Goal: Book appointment/travel/reservation

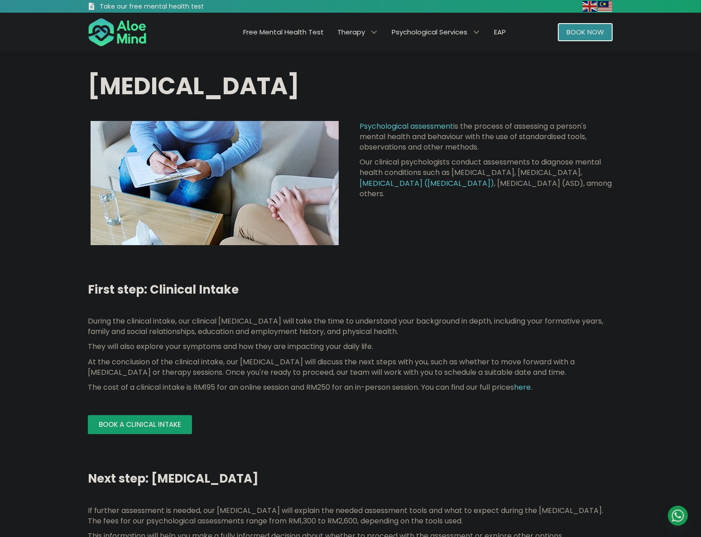
click at [570, 32] on span "Book Now" at bounding box center [586, 32] width 38 height 10
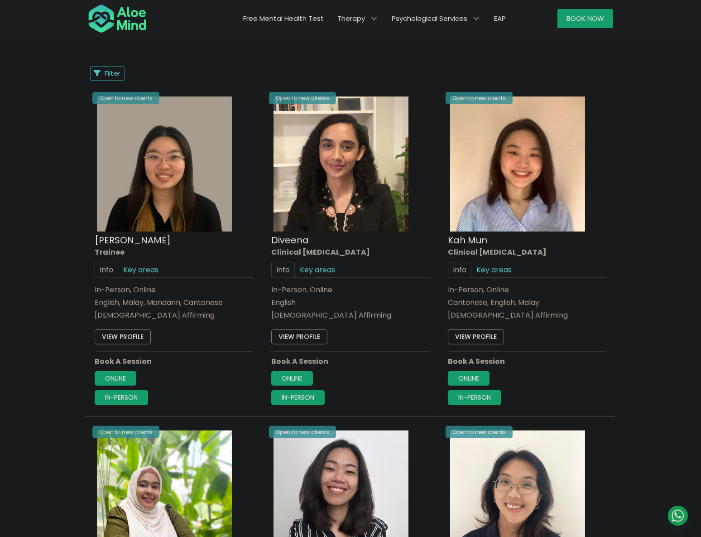
scroll to position [371, 0]
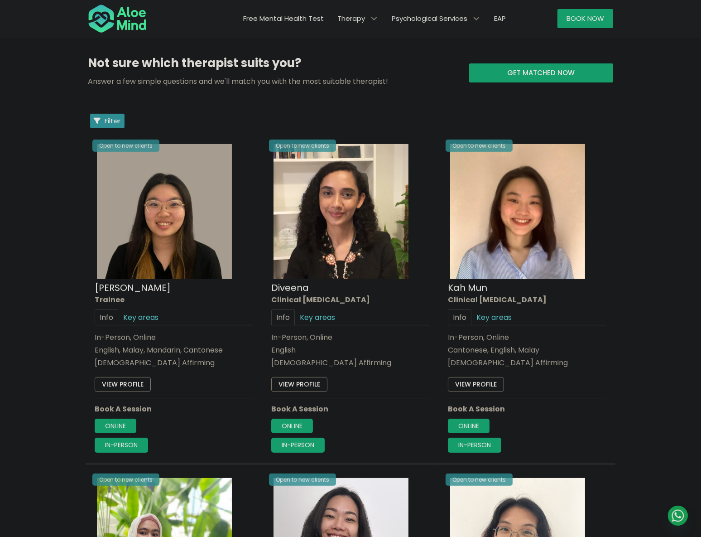
click at [107, 119] on span "Filter" at bounding box center [113, 121] width 16 height 10
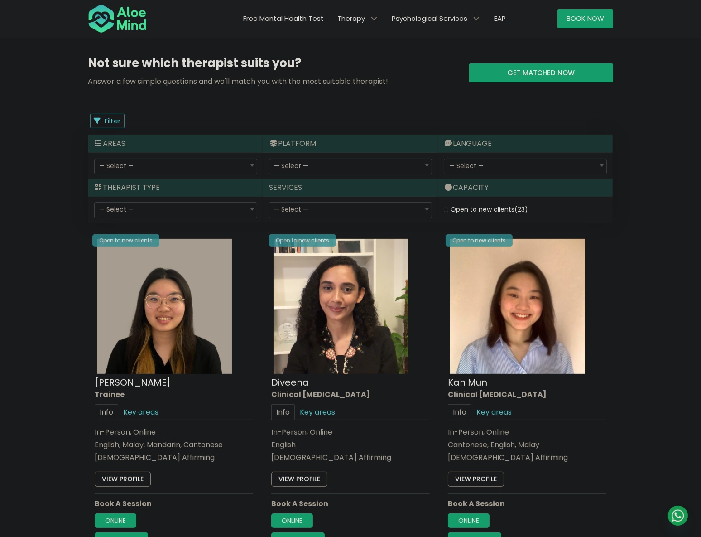
click at [164, 206] on span "— Select —" at bounding box center [176, 210] width 162 height 15
select select "80"
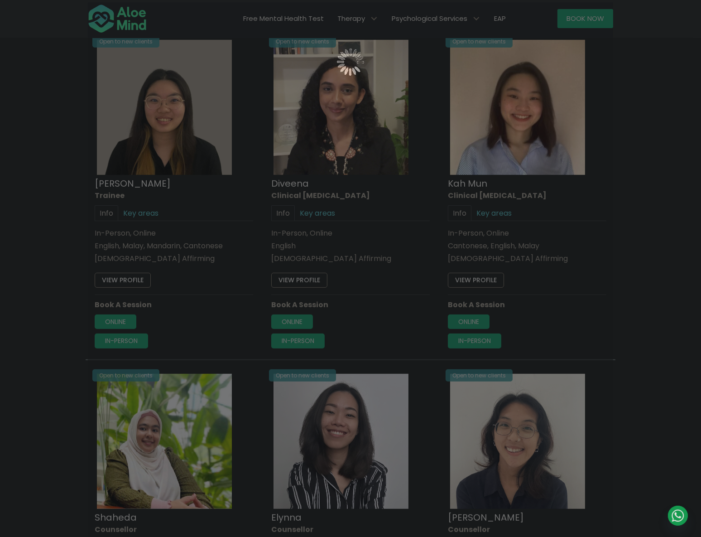
scroll to position [484, 0]
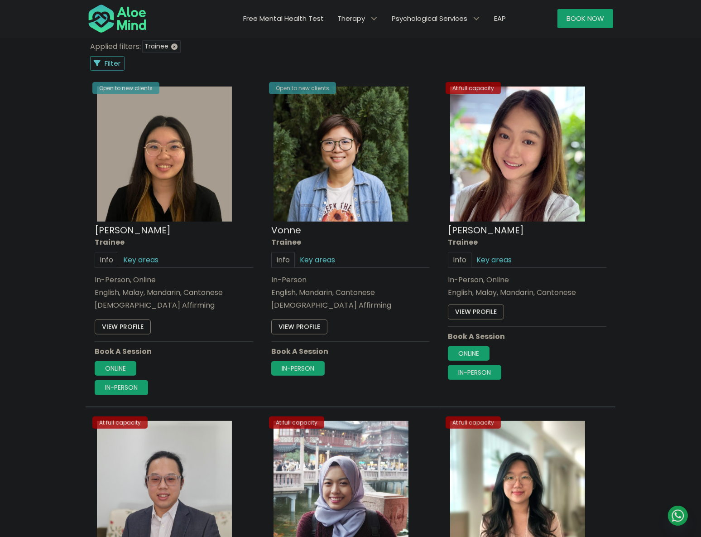
scroll to position [443, 0]
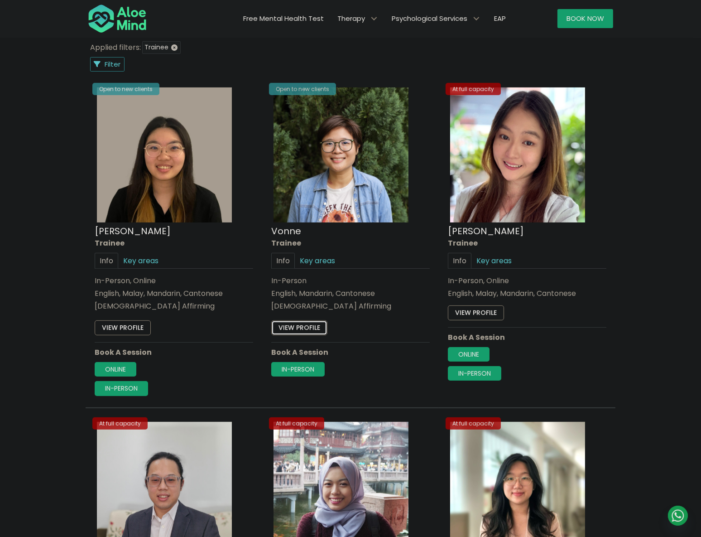
click at [303, 325] on link "View profile" at bounding box center [299, 328] width 56 height 14
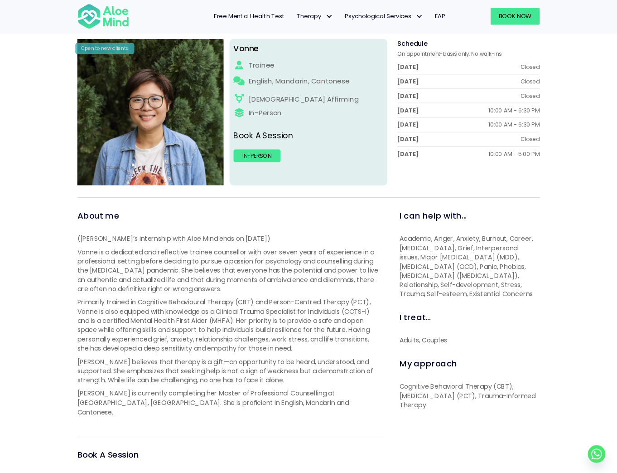
scroll to position [121, 0]
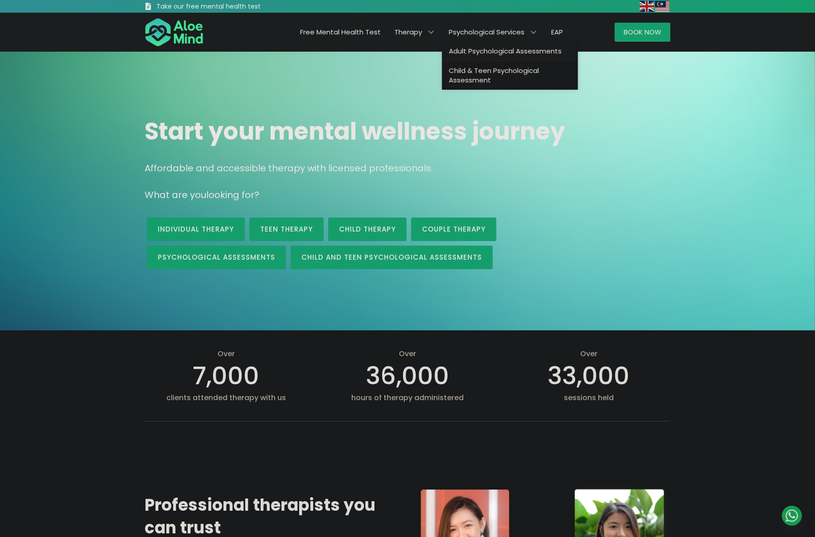
click at [476, 53] on span "Adult Psychological Assessments" at bounding box center [505, 51] width 113 height 10
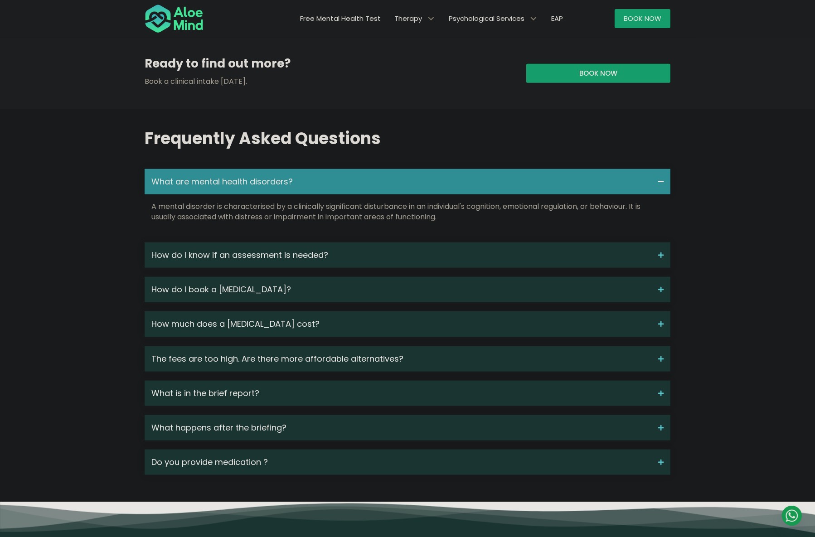
scroll to position [1071, 0]
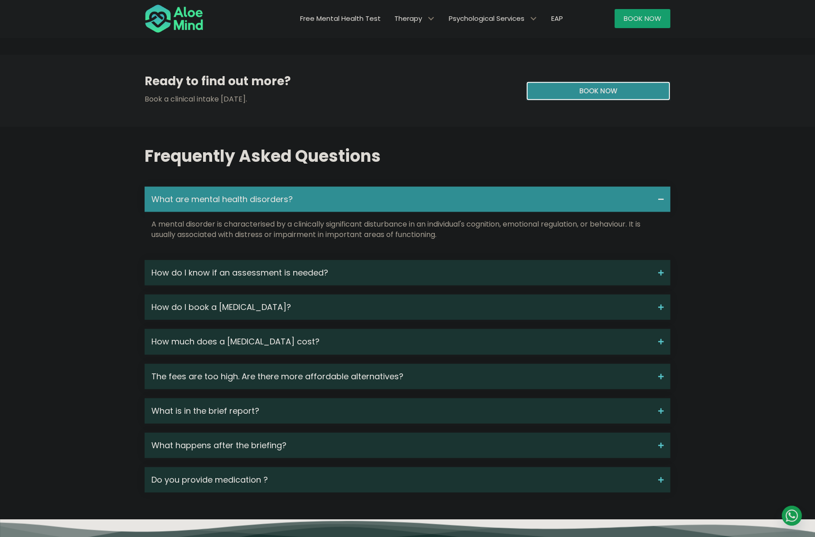
click at [624, 101] on link "Book now" at bounding box center [598, 91] width 144 height 19
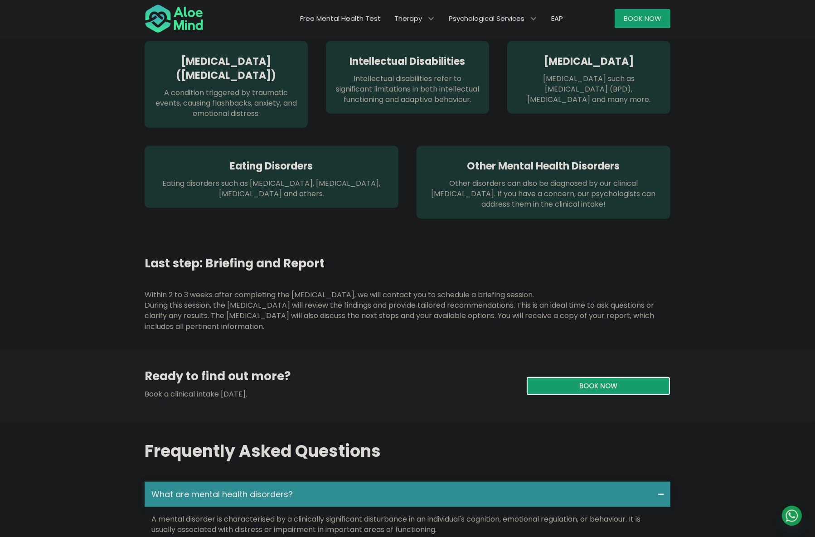
scroll to position [1471, 0]
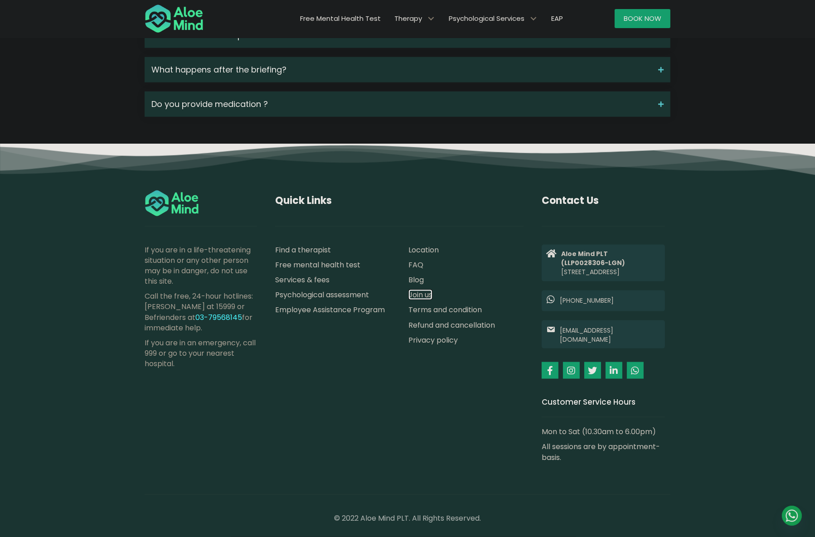
click at [425, 290] on link "Join us" at bounding box center [420, 295] width 24 height 10
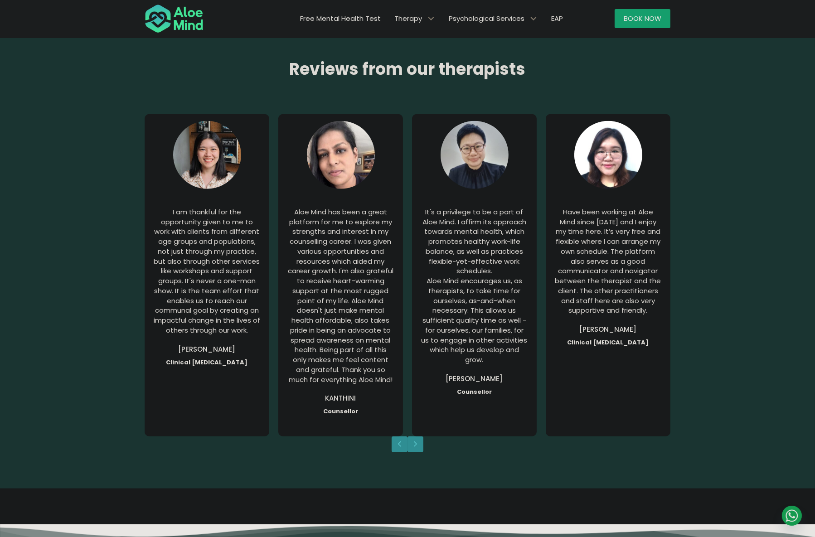
scroll to position [1071, 0]
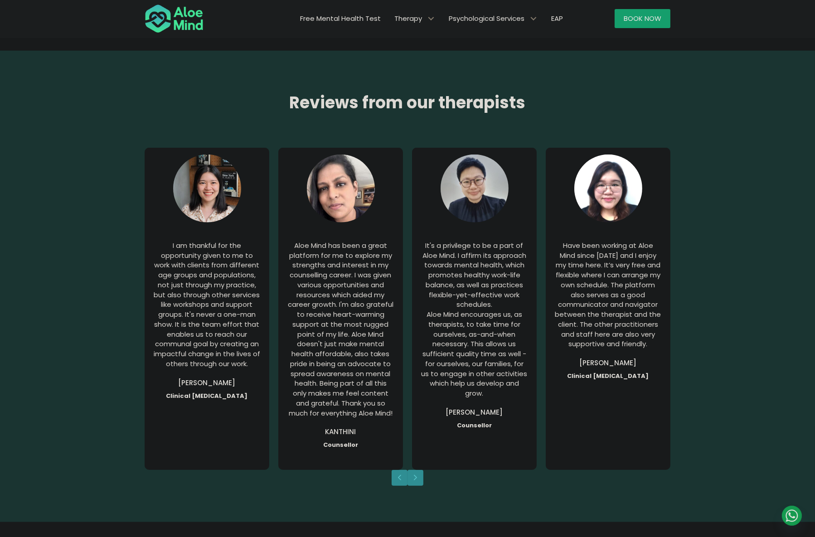
click at [436, 96] on span "Reviews from our therapists" at bounding box center [408, 102] width 236 height 23
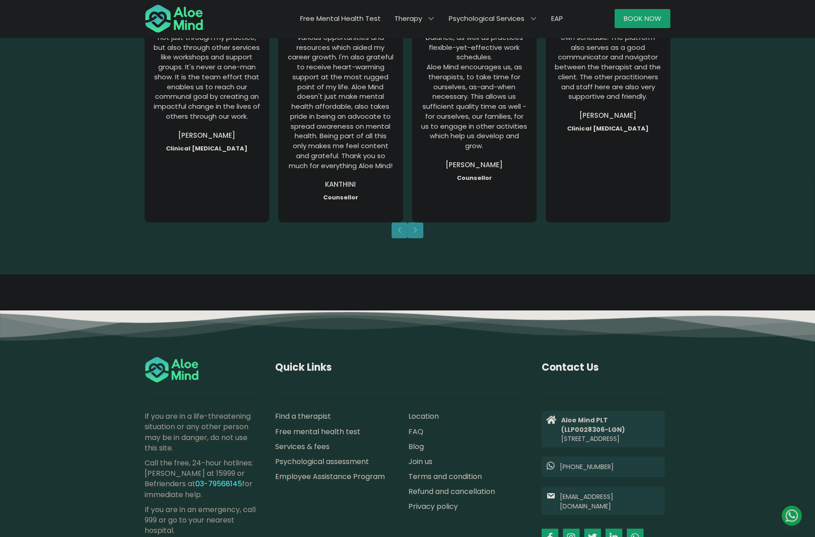
scroll to position [1482, 0]
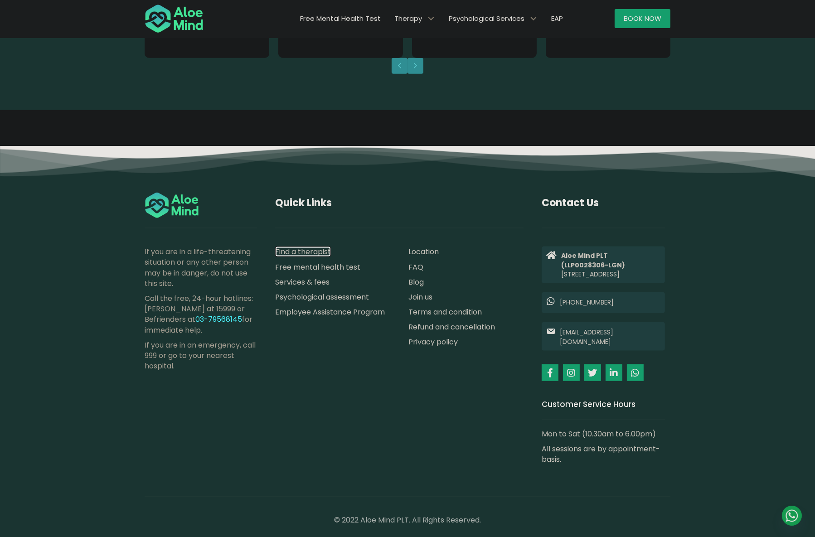
click at [325, 246] on link "Find a therapist" at bounding box center [303, 251] width 56 height 10
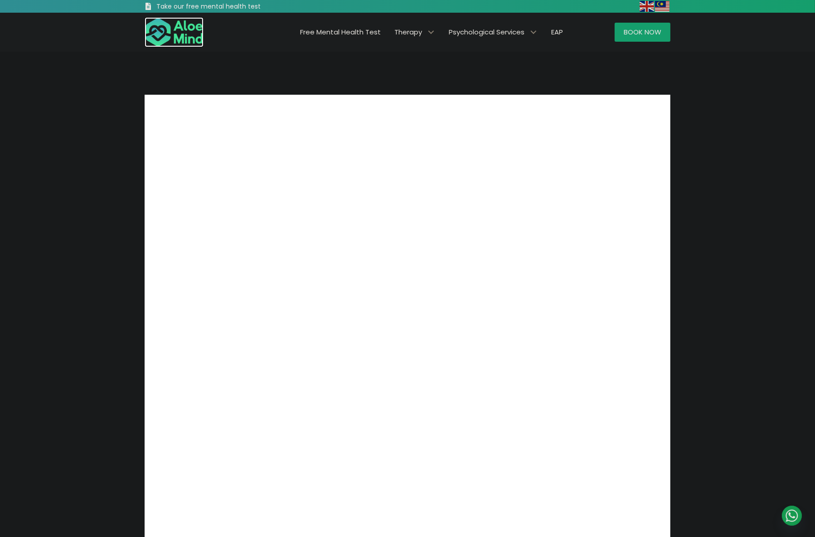
click at [188, 31] on img at bounding box center [174, 32] width 59 height 30
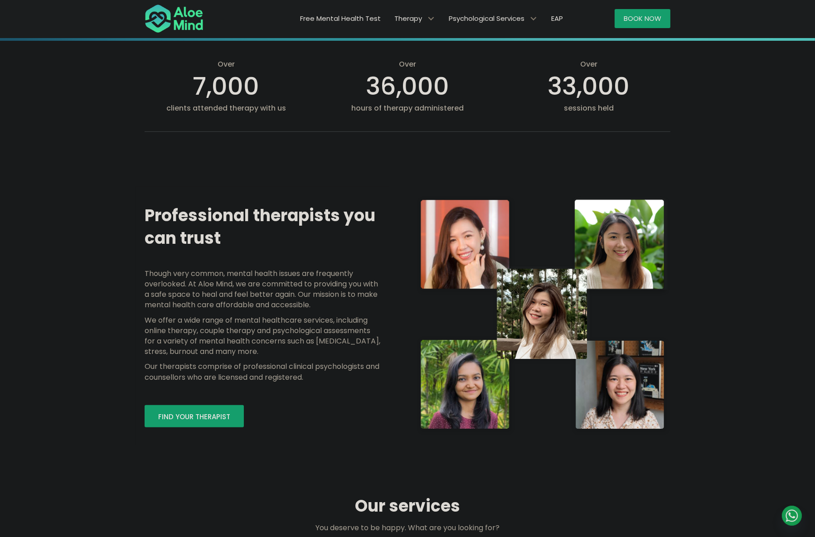
scroll to position [453, 0]
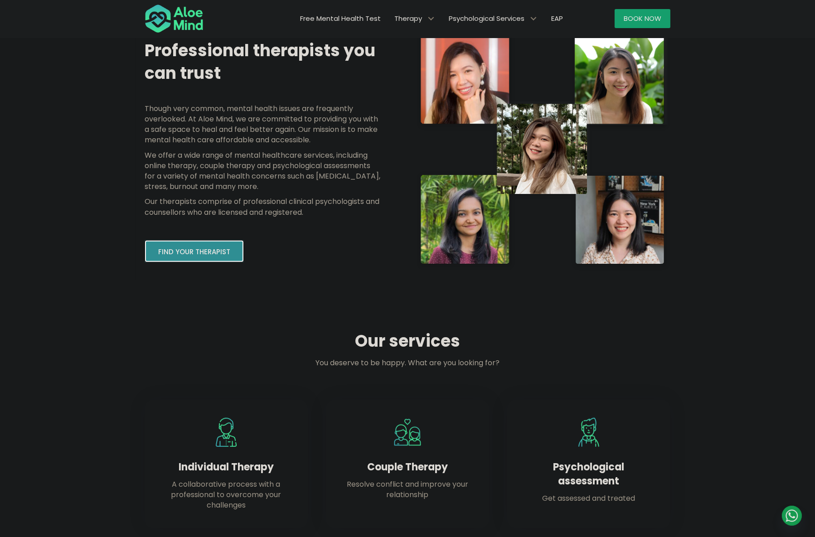
click at [218, 252] on span "Find your therapist" at bounding box center [194, 252] width 72 height 10
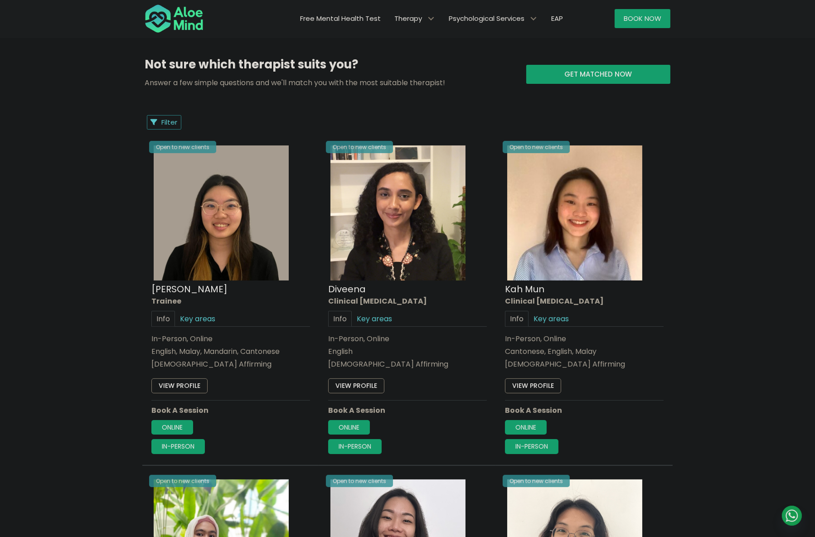
scroll to position [329, 0]
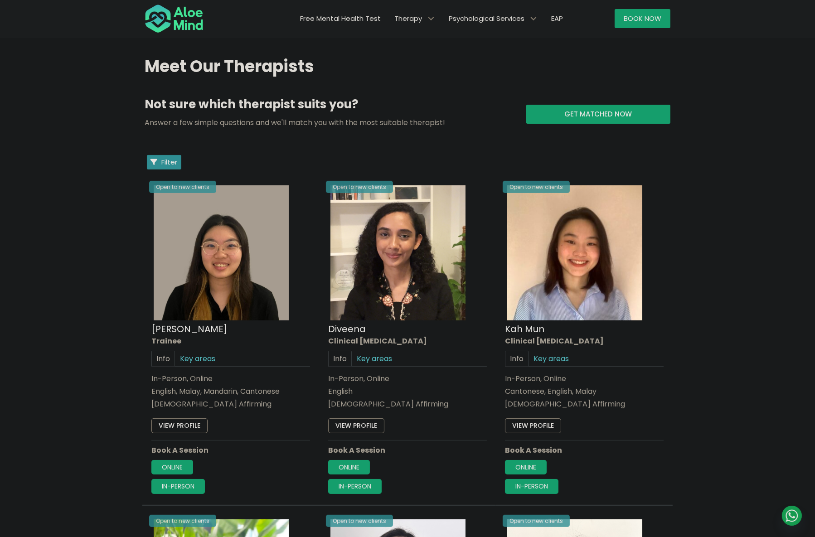
click at [175, 163] on span "Filter" at bounding box center [169, 162] width 16 height 10
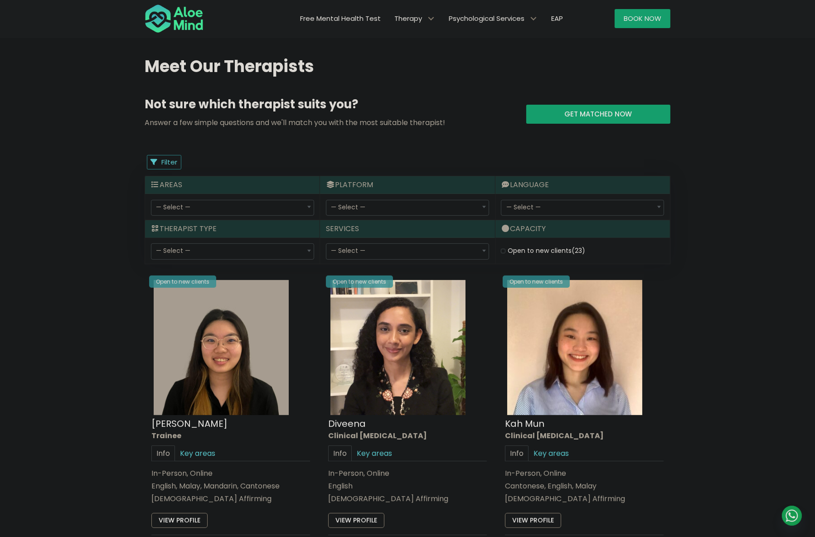
click at [187, 253] on span "— Select —" at bounding box center [173, 250] width 34 height 9
select select "80"
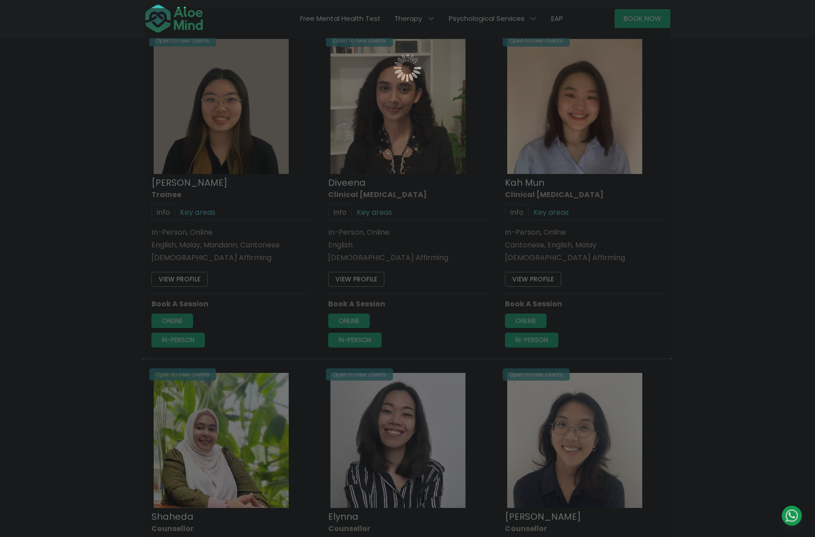
scroll to position [484, 0]
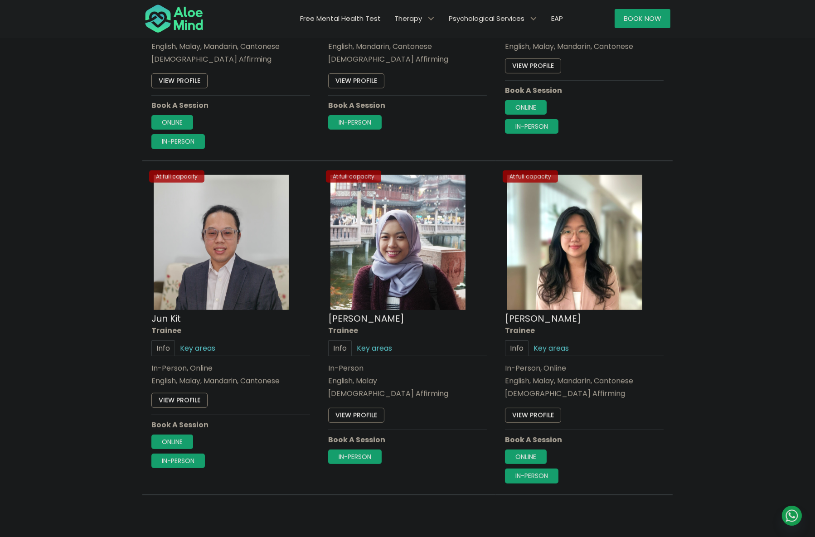
scroll to position [526, 0]
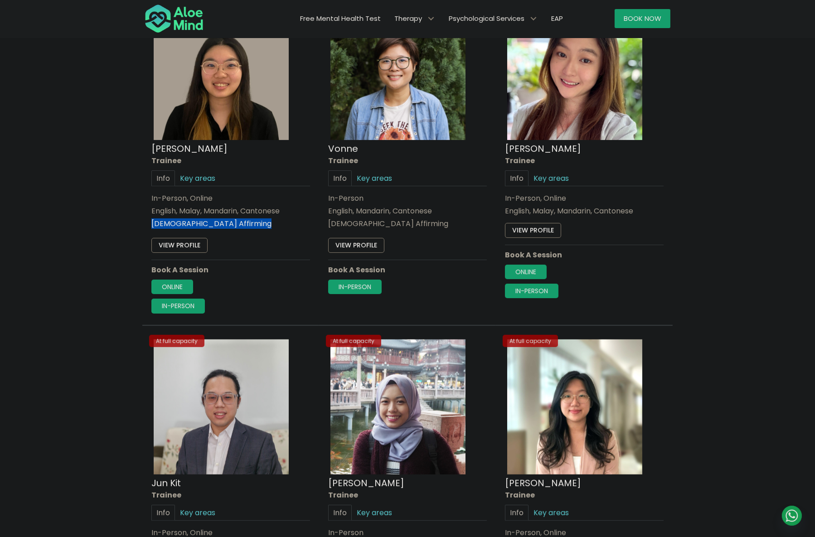
drag, startPoint x: 148, startPoint y: 228, endPoint x: 201, endPoint y: 231, distance: 53.1
click at [201, 231] on div "Open to new clients Xin Yi Trainee Info Key areas In-Person, Online English, Ma…" at bounding box center [231, 158] width 172 height 324
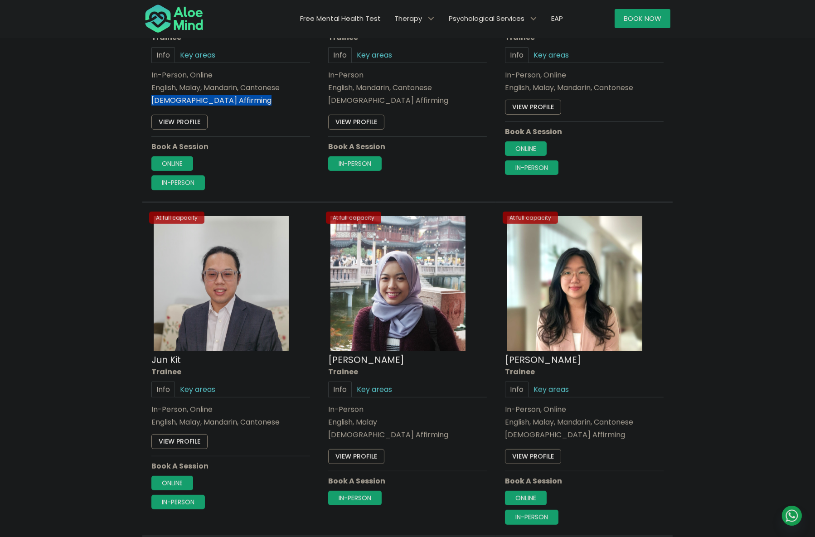
scroll to position [731, 0]
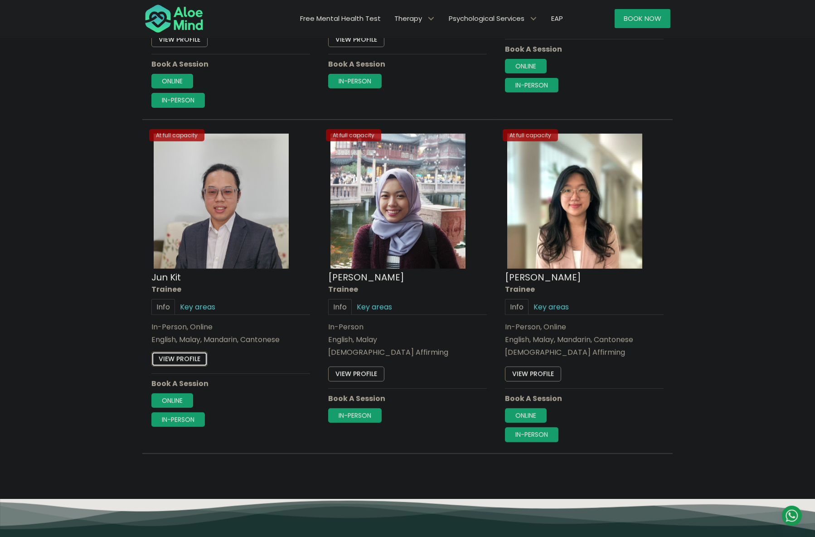
click at [180, 357] on link "View profile" at bounding box center [179, 359] width 56 height 14
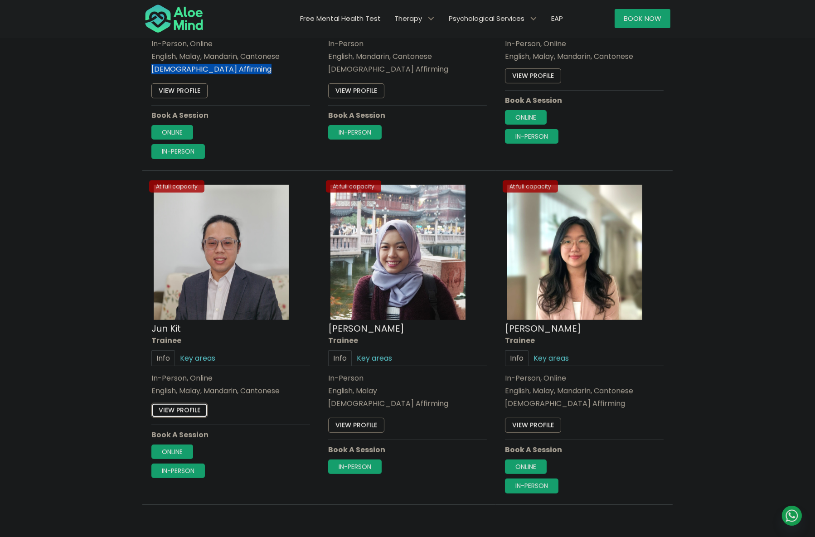
scroll to position [566, 0]
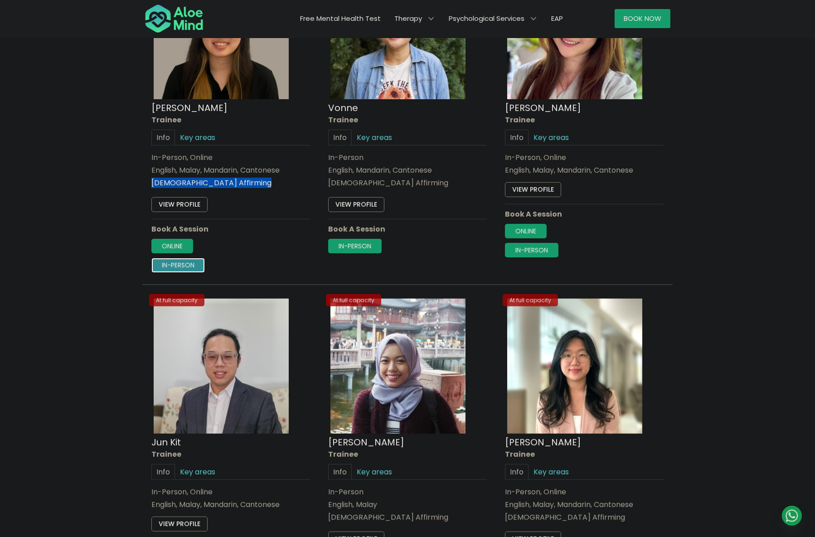
click at [184, 267] on link "In-person" at bounding box center [177, 265] width 53 height 14
click at [179, 203] on link "View profile" at bounding box center [179, 205] width 56 height 14
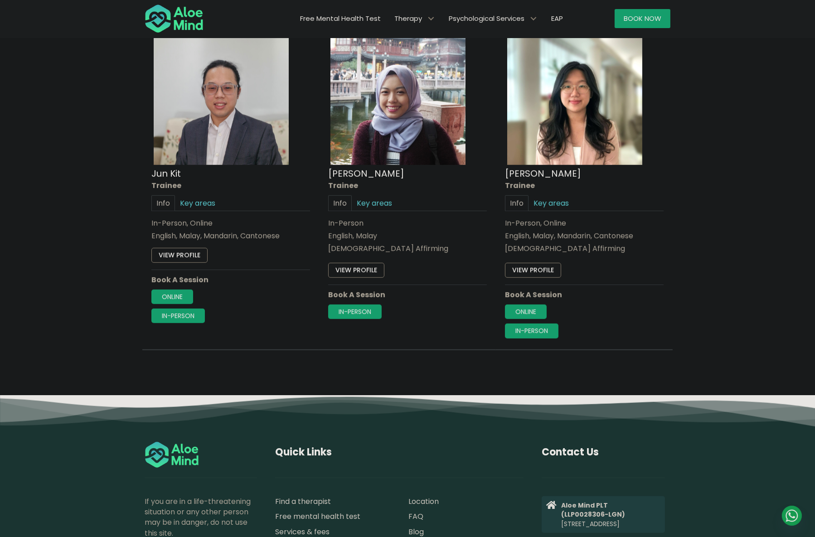
scroll to position [855, 0]
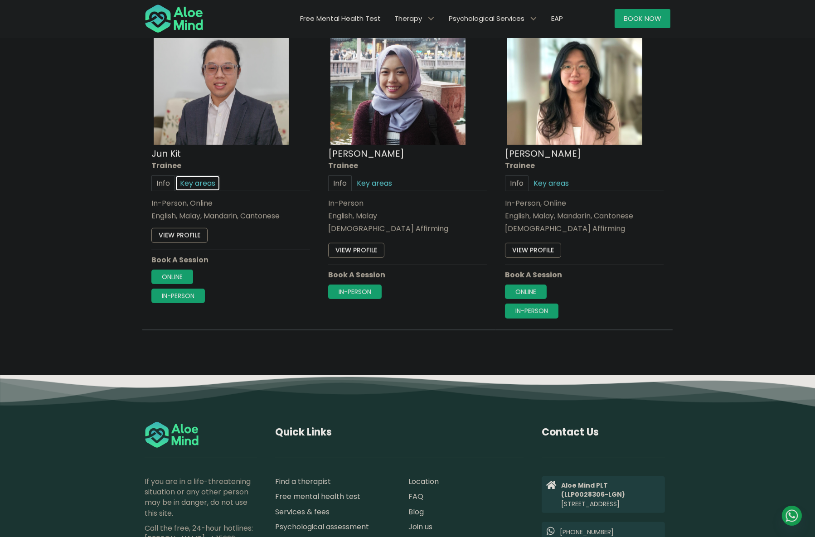
click at [196, 186] on link "Key areas" at bounding box center [197, 183] width 45 height 16
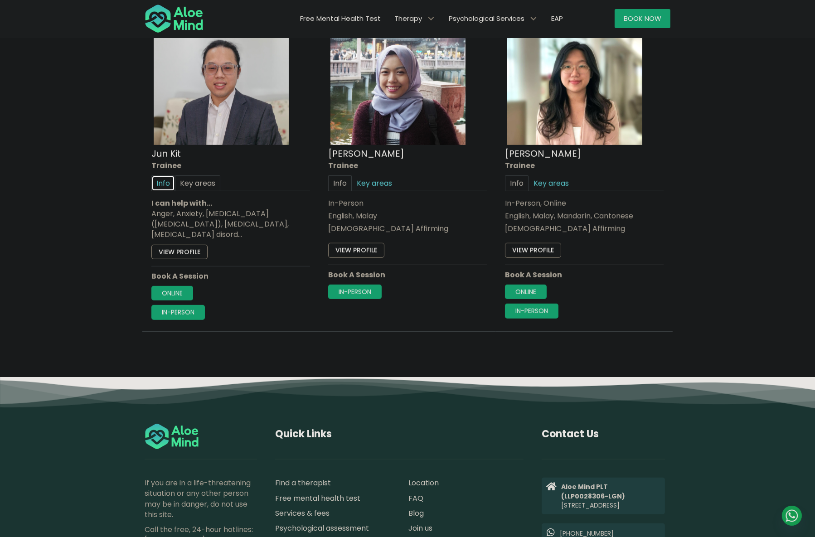
click at [162, 184] on link "Info" at bounding box center [163, 183] width 24 height 16
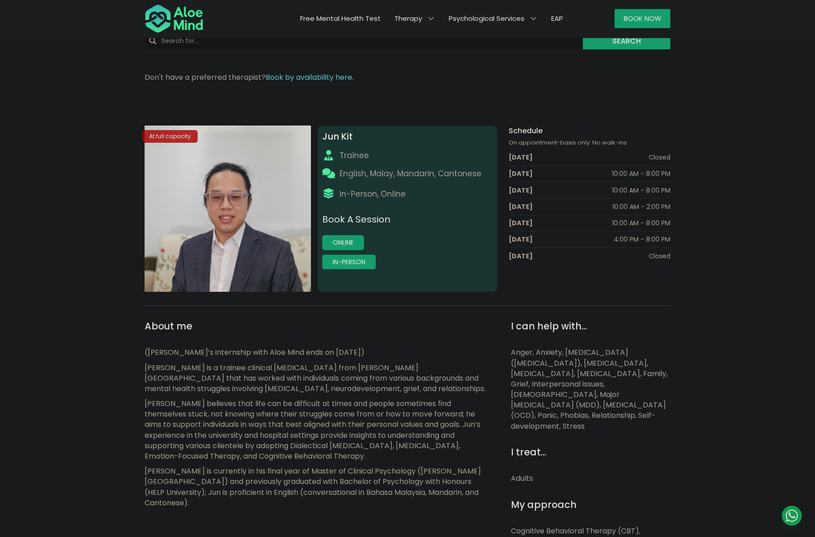
scroll to position [82, 0]
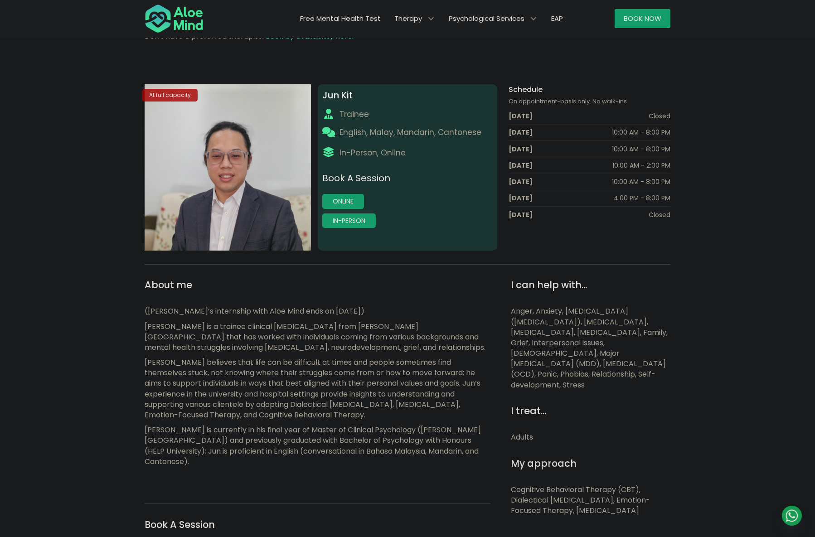
click at [547, 353] on span "Anger, Anxiety, Attention Deficit Hyperactivity Disorder (ADHD), Bipolar disord…" at bounding box center [589, 348] width 157 height 84
drag, startPoint x: 306, startPoint y: 306, endPoint x: 327, endPoint y: 307, distance: 20.4
click at [327, 307] on p "(Jun Kit’s internship with Aloe Mind ends on 30 September 2025)" at bounding box center [318, 311] width 346 height 10
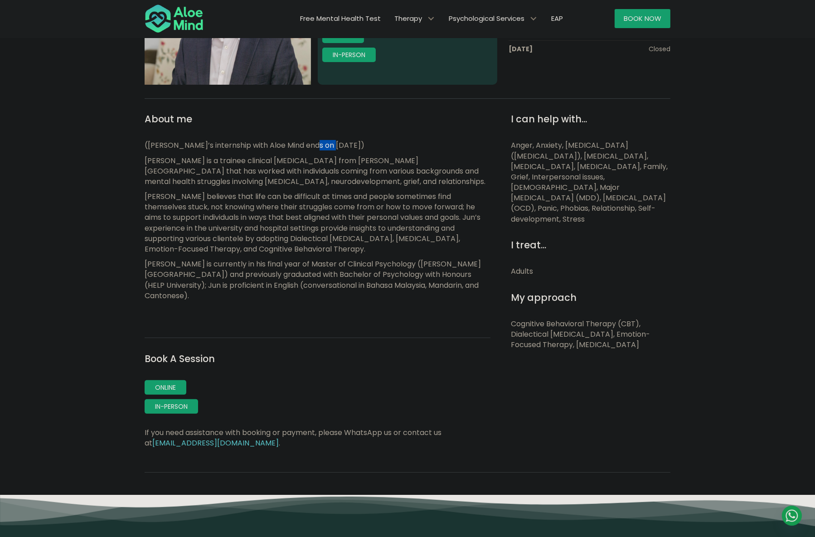
scroll to position [206, 0]
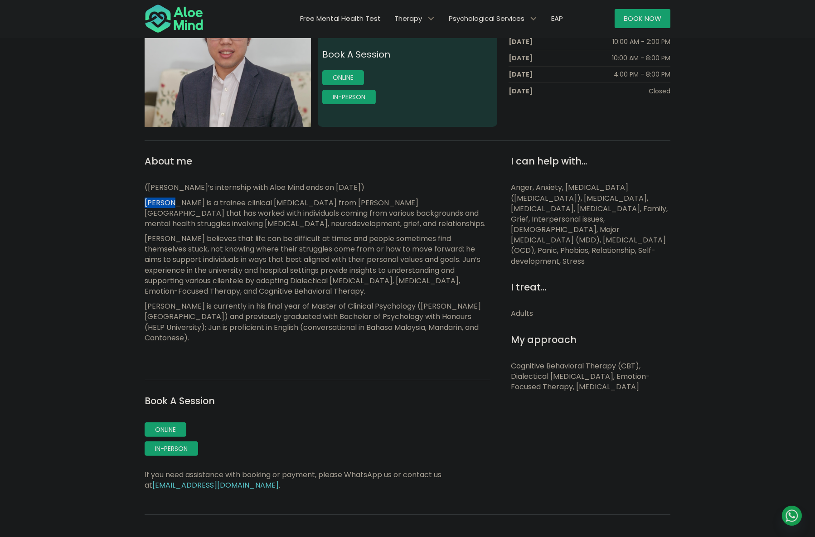
drag, startPoint x: 147, startPoint y: 203, endPoint x: 169, endPoint y: 203, distance: 22.2
click at [169, 203] on div "About me (Jun Kit’s internship with Aloe Mind ends on 30 September 2025) Jun Ki…" at bounding box center [317, 322] width 359 height 336
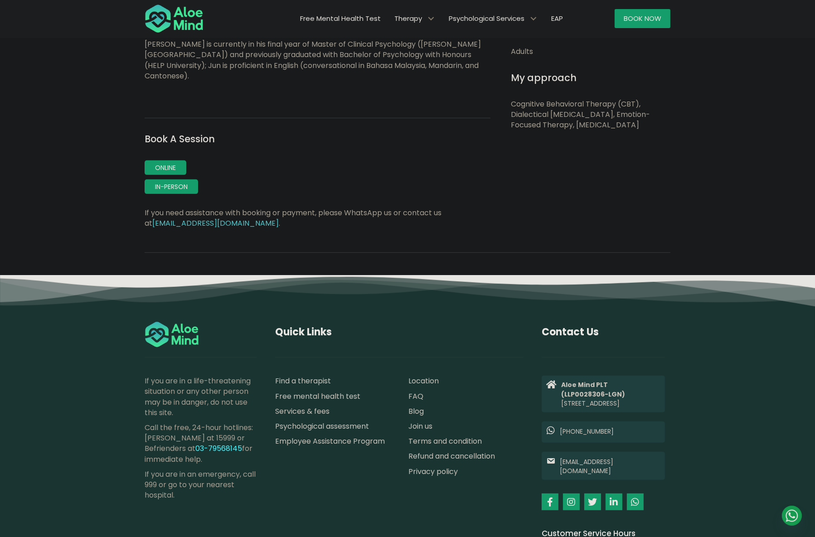
scroll to position [494, 0]
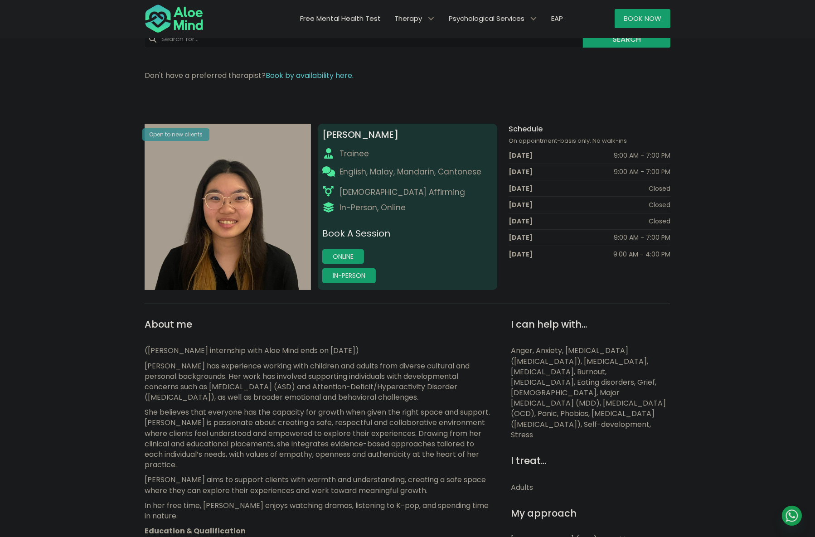
scroll to position [164, 0]
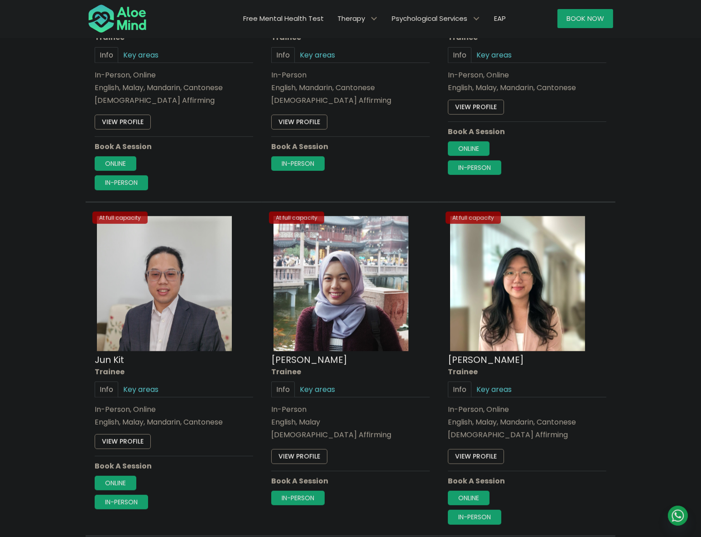
scroll to position [690, 0]
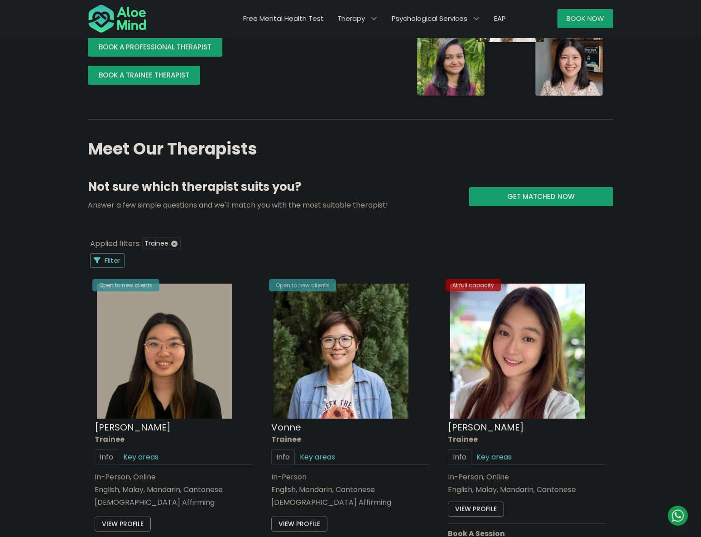
scroll to position [288, 0]
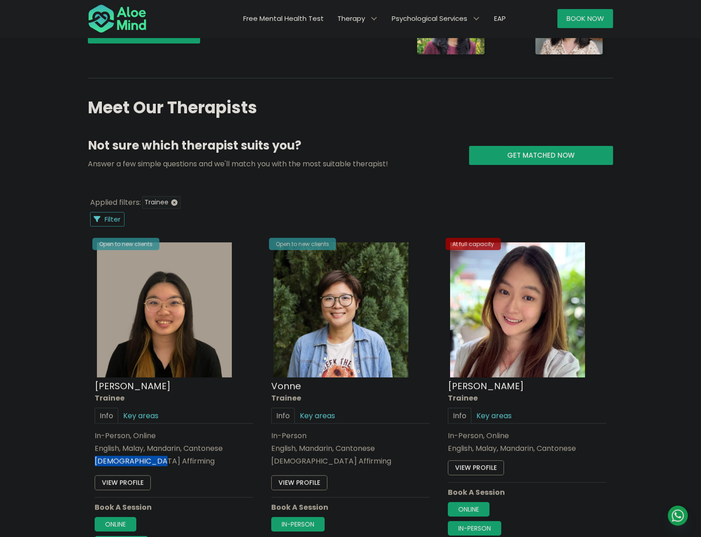
drag, startPoint x: 148, startPoint y: 461, endPoint x: 82, endPoint y: 462, distance: 66.2
copy div "[DEMOGRAPHIC_DATA] Affirming"
drag, startPoint x: 68, startPoint y: 367, endPoint x: 211, endPoint y: 209, distance: 213.0
click at [68, 367] on div "Book a session Search Therapy with Licensed Professionals Discover professional…" at bounding box center [350, 352] width 701 height 1180
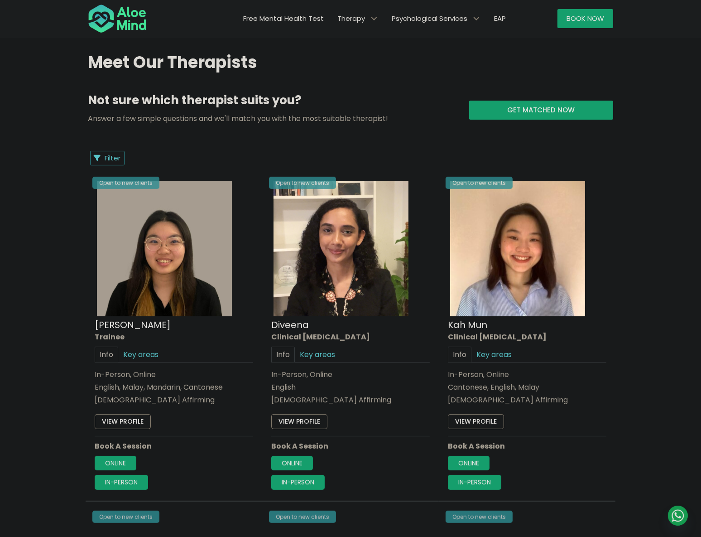
scroll to position [412, 0]
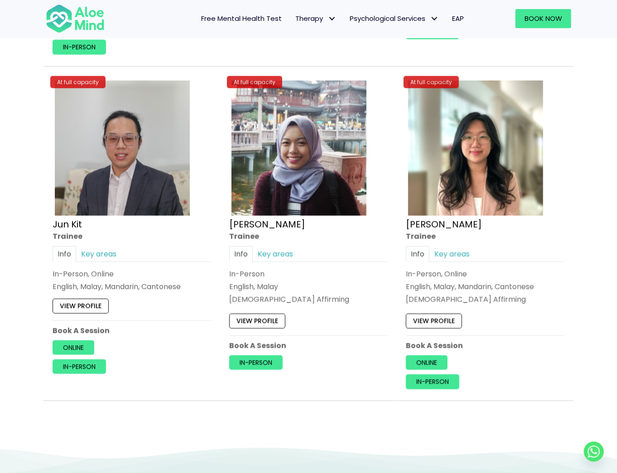
scroll to position [748, 0]
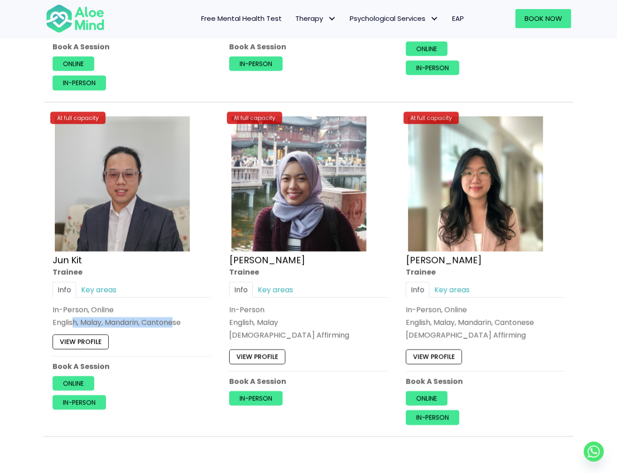
drag, startPoint x: 104, startPoint y: 314, endPoint x: 176, endPoint y: 317, distance: 71.6
click at [176, 317] on div "In-Person, Online English, Malay, Mandarin, Cantonese" at bounding box center [132, 315] width 159 height 23
click at [176, 317] on p "English, Malay, Mandarin, Cantonese" at bounding box center [132, 322] width 159 height 10
click at [180, 311] on div "In-Person, Online" at bounding box center [132, 309] width 159 height 10
click at [265, 351] on link "View profile" at bounding box center [257, 356] width 56 height 14
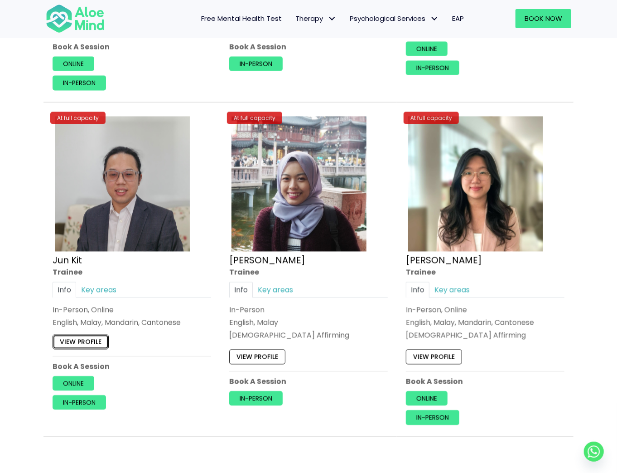
click at [83, 337] on link "View profile" at bounding box center [81, 341] width 56 height 14
click at [169, 24] on nav "Free Mental Health Test Therapy Individual therapy Teen Therapy Child Therapy C…" at bounding box center [293, 18] width 354 height 19
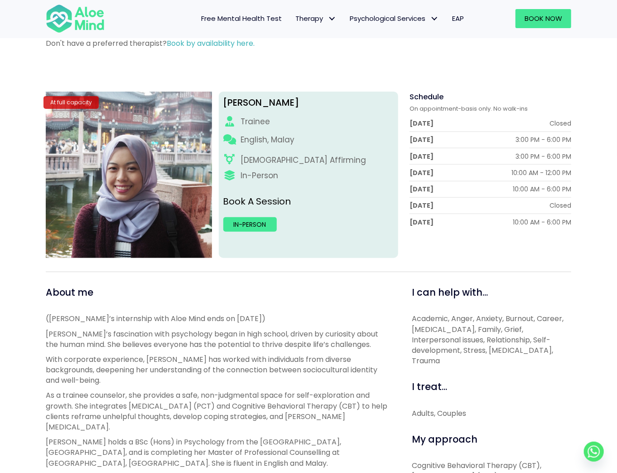
scroll to position [72, 0]
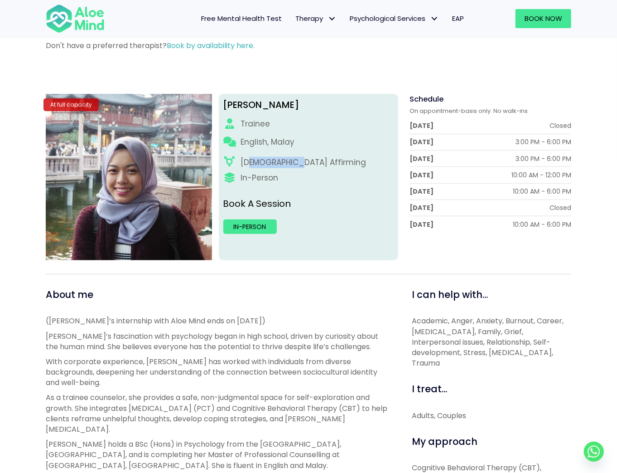
drag, startPoint x: 250, startPoint y: 160, endPoint x: 292, endPoint y: 157, distance: 41.8
click at [292, 157] on div "[DEMOGRAPHIC_DATA] Affirming" at bounding box center [304, 162] width 126 height 11
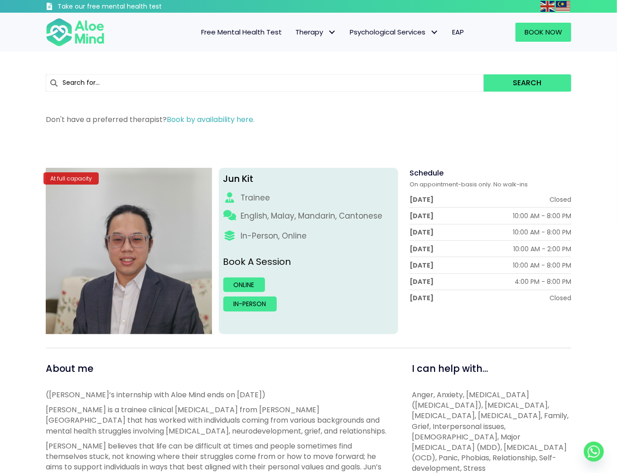
click at [96, 404] on div "([PERSON_NAME]’s internship with Aloe Mind ends on [DATE]) [PERSON_NAME] is a t…" at bounding box center [219, 477] width 346 height 176
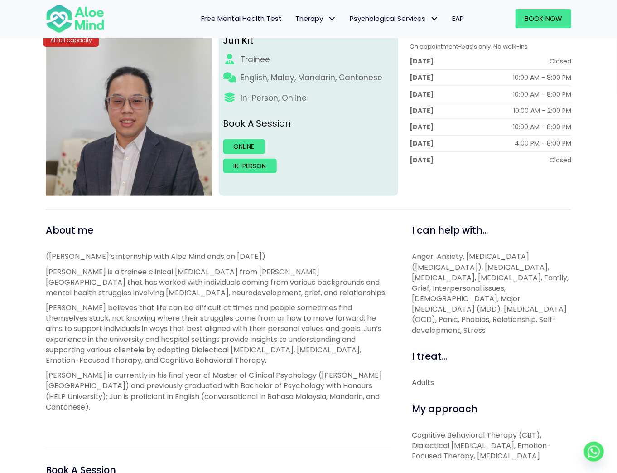
scroll to position [145, 0]
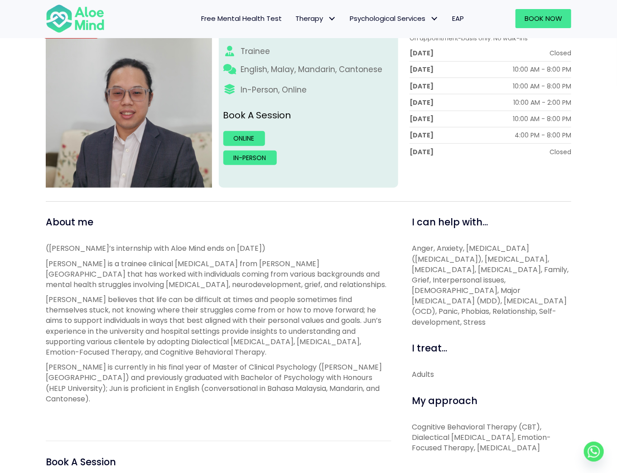
click at [448, 286] on span "Anger, Anxiety, [MEDICAL_DATA] ([MEDICAL_DATA]), [MEDICAL_DATA], [MEDICAL_DATA]…" at bounding box center [490, 285] width 157 height 84
click at [87, 203] on div "At full capacity Jun Kit Trainee English, Malay, Mandarin, Cantonese In-Person,…" at bounding box center [309, 286] width 526 height 530
click at [450, 287] on span "Anger, Anxiety, [MEDICAL_DATA] ([MEDICAL_DATA]), [MEDICAL_DATA], [MEDICAL_DATA]…" at bounding box center [490, 285] width 157 height 84
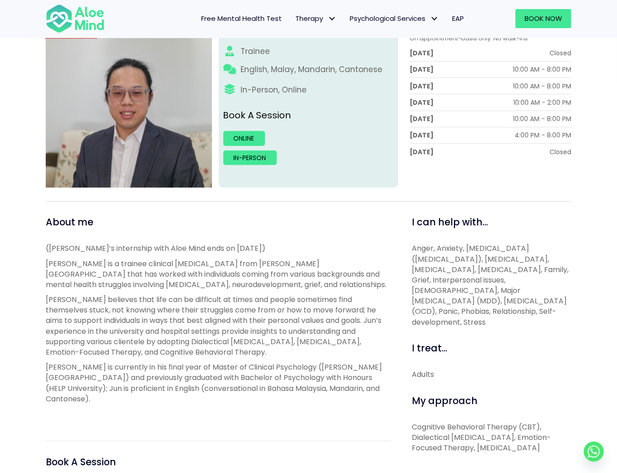
click at [181, 301] on p "[PERSON_NAME] believes that life can be difficult at times and people sometimes…" at bounding box center [219, 325] width 346 height 63
click at [453, 290] on span "Anger, Anxiety, [MEDICAL_DATA] ([MEDICAL_DATA]), [MEDICAL_DATA], [MEDICAL_DATA]…" at bounding box center [490, 285] width 157 height 84
click at [58, 276] on p "[PERSON_NAME] is a trainee clinical [MEDICAL_DATA] from [PERSON_NAME][GEOGRAPHI…" at bounding box center [219, 274] width 346 height 32
click at [442, 224] on span "I can help with..." at bounding box center [450, 221] width 76 height 13
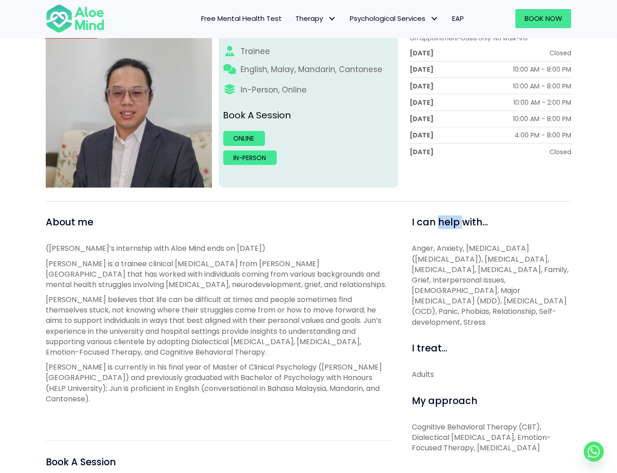
click at [442, 224] on span "I can help with..." at bounding box center [450, 221] width 76 height 13
copy span "I can help with..."
click at [153, 332] on p "[PERSON_NAME] believes that life can be difficult at times and people sometimes…" at bounding box center [219, 325] width 346 height 63
